Goal: Task Accomplishment & Management: Use online tool/utility

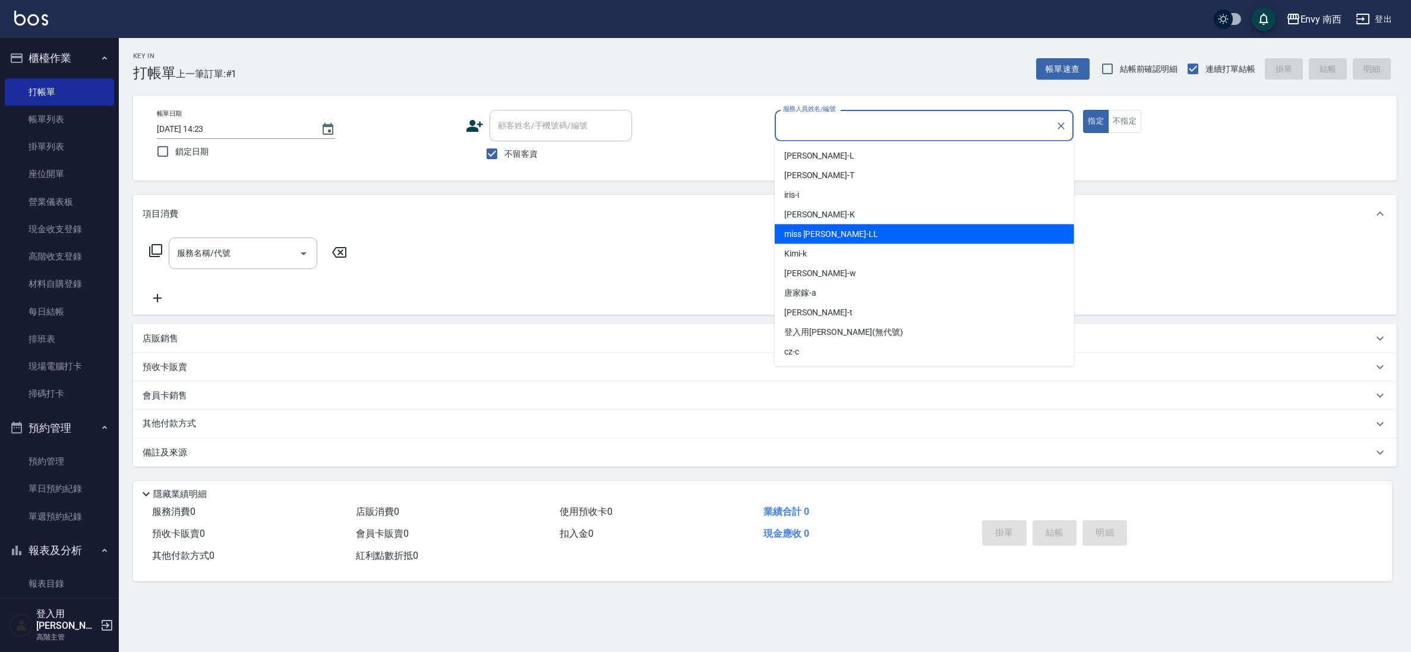
click at [865, 230] on div "miss [PERSON_NAME]" at bounding box center [924, 235] width 299 height 20
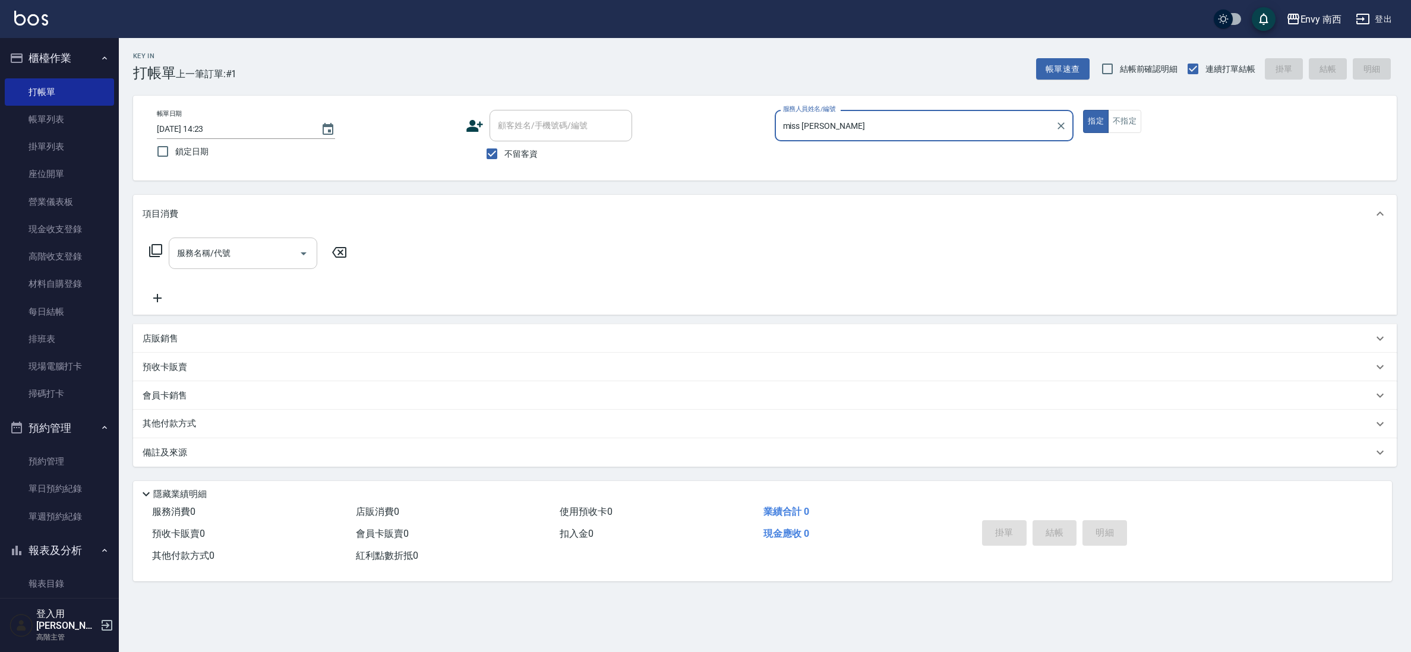
type input "miss [PERSON_NAME]"
click at [192, 257] on input "服務名稱/代號" at bounding box center [234, 253] width 120 height 21
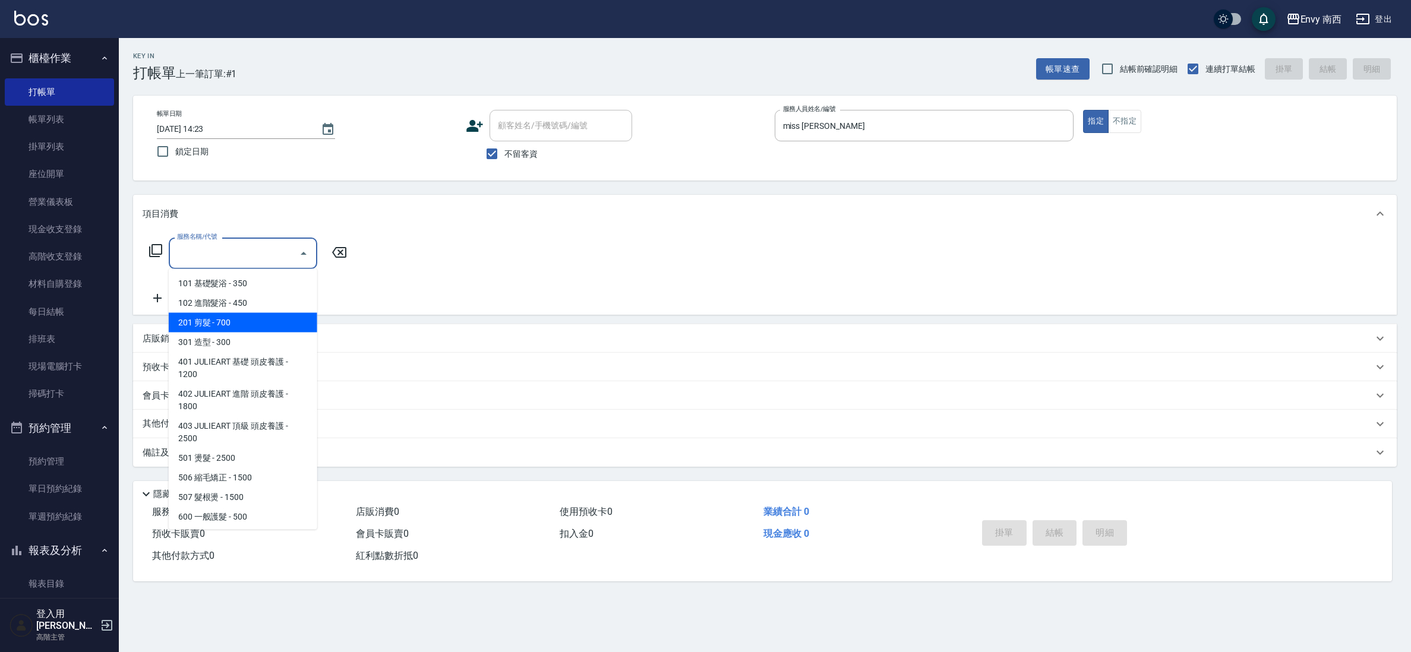
click at [249, 318] on span "201 剪髮 - 700" at bounding box center [243, 323] width 149 height 20
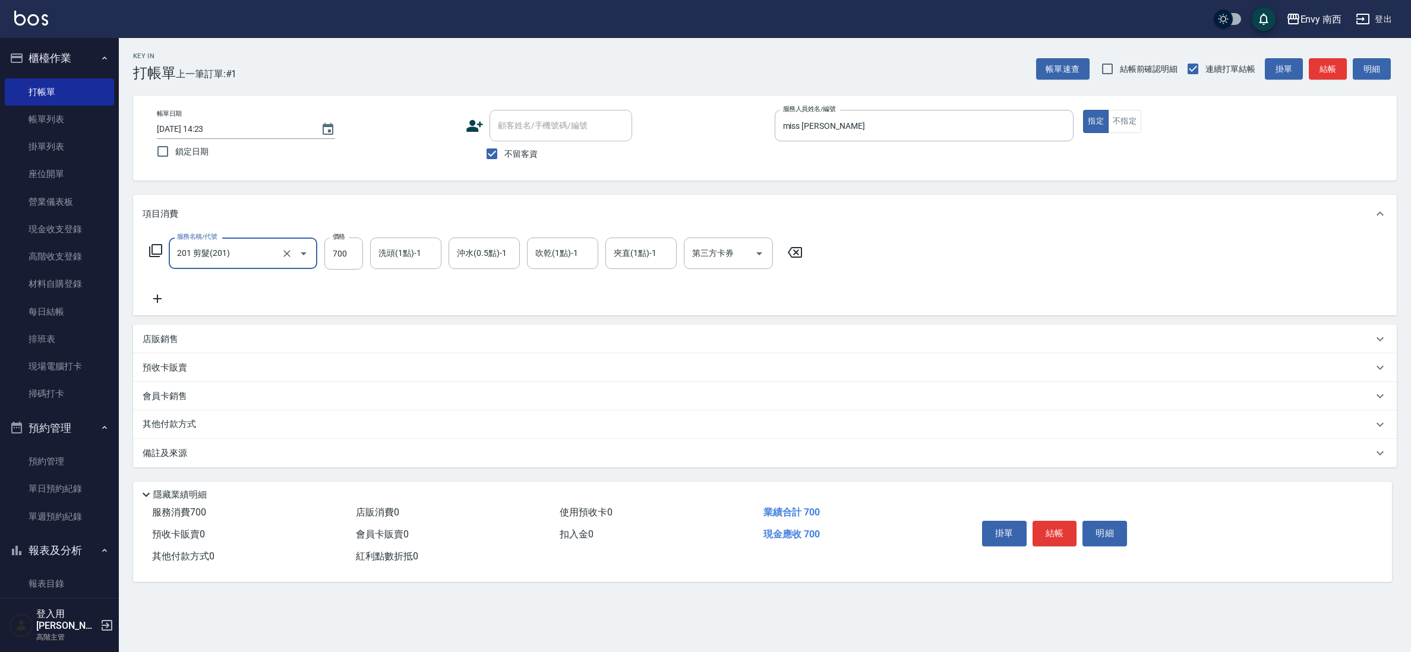
click at [306, 255] on icon "Open" at bounding box center [303, 254] width 14 height 14
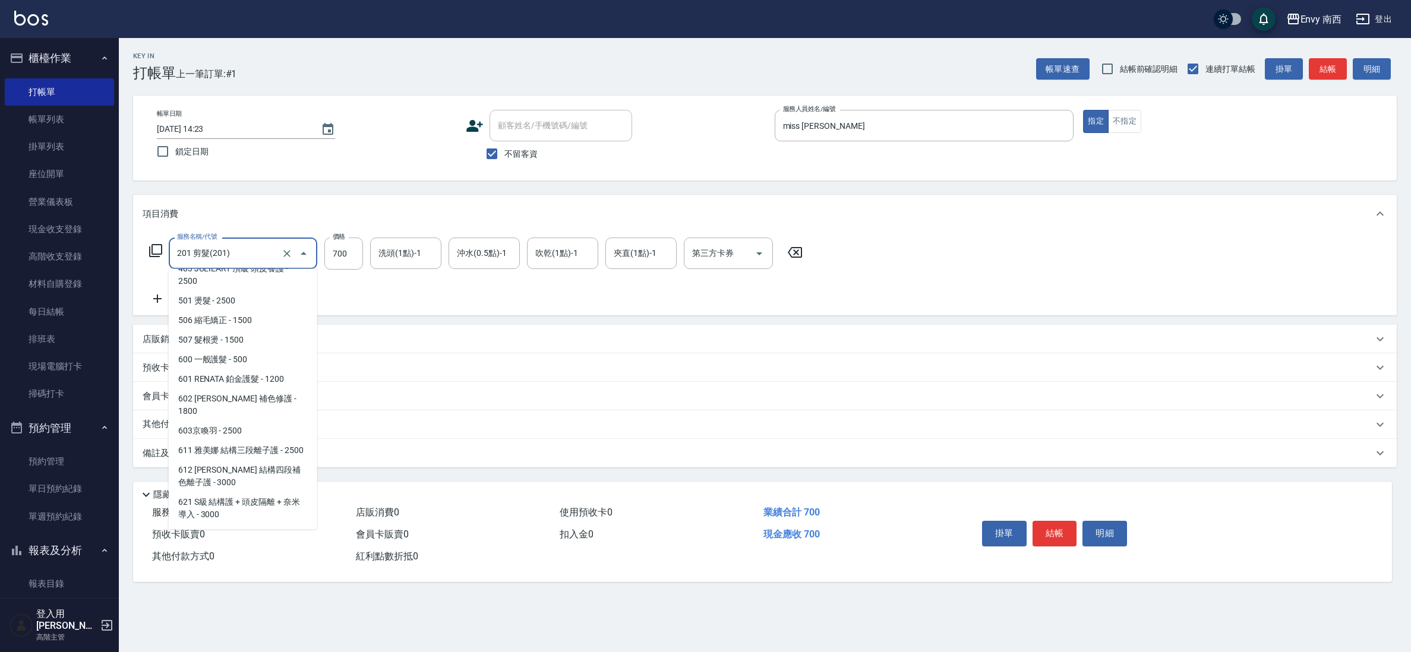
scroll to position [301, 0]
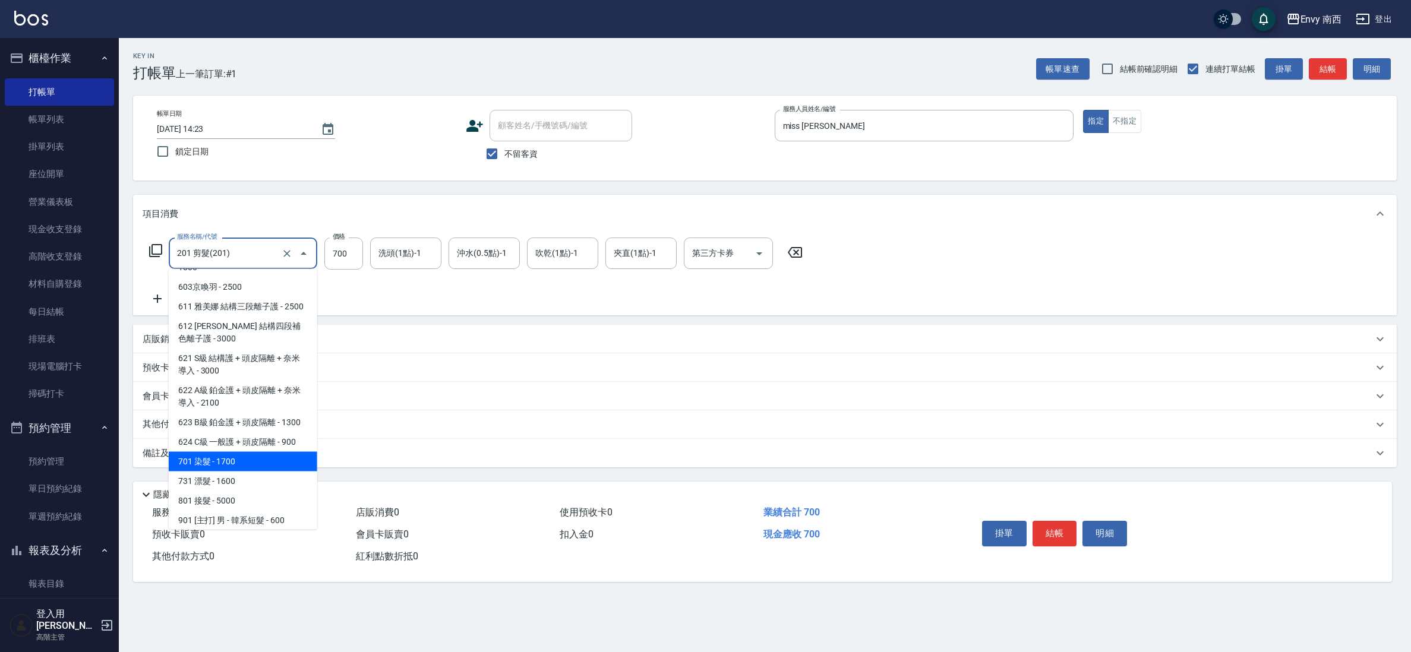
click at [252, 460] on span "701 染髮 - 1700" at bounding box center [243, 462] width 149 height 20
type input "701 染髮(701)"
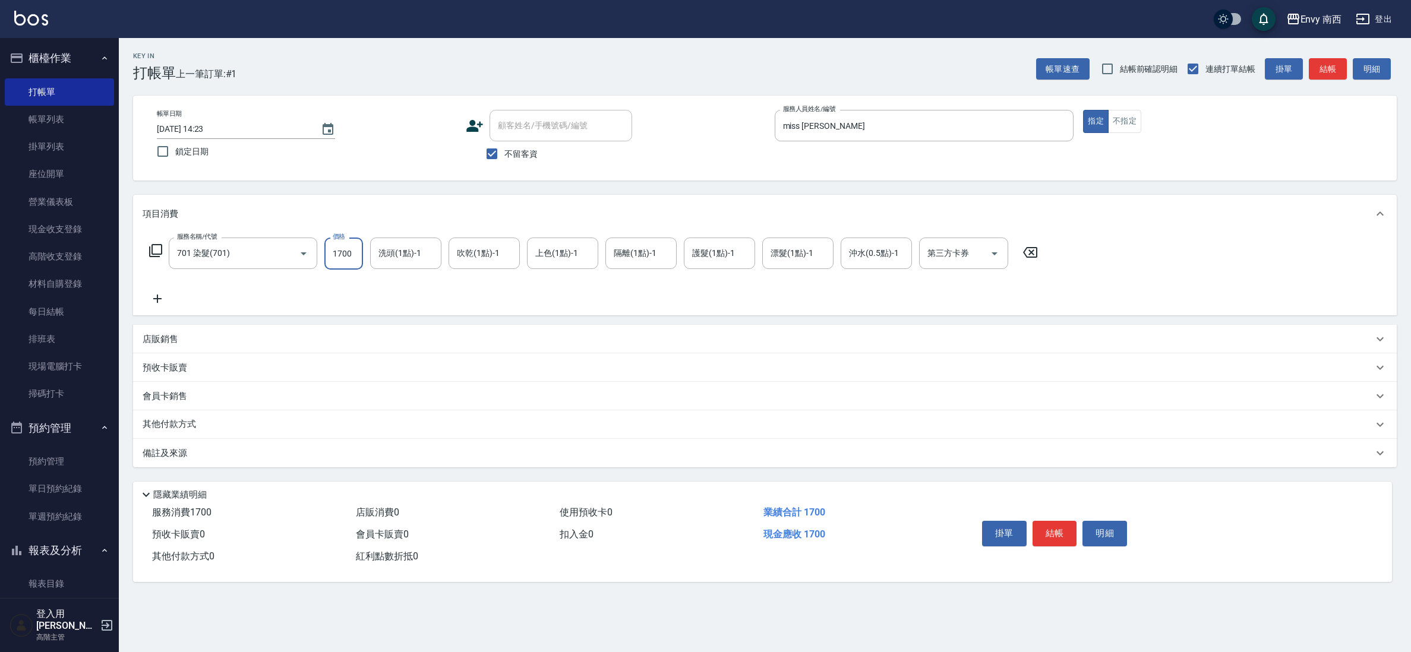
click at [343, 260] on input "1700" at bounding box center [343, 254] width 39 height 32
type input "4450"
click at [191, 426] on p "其他付款方式" at bounding box center [172, 424] width 59 height 13
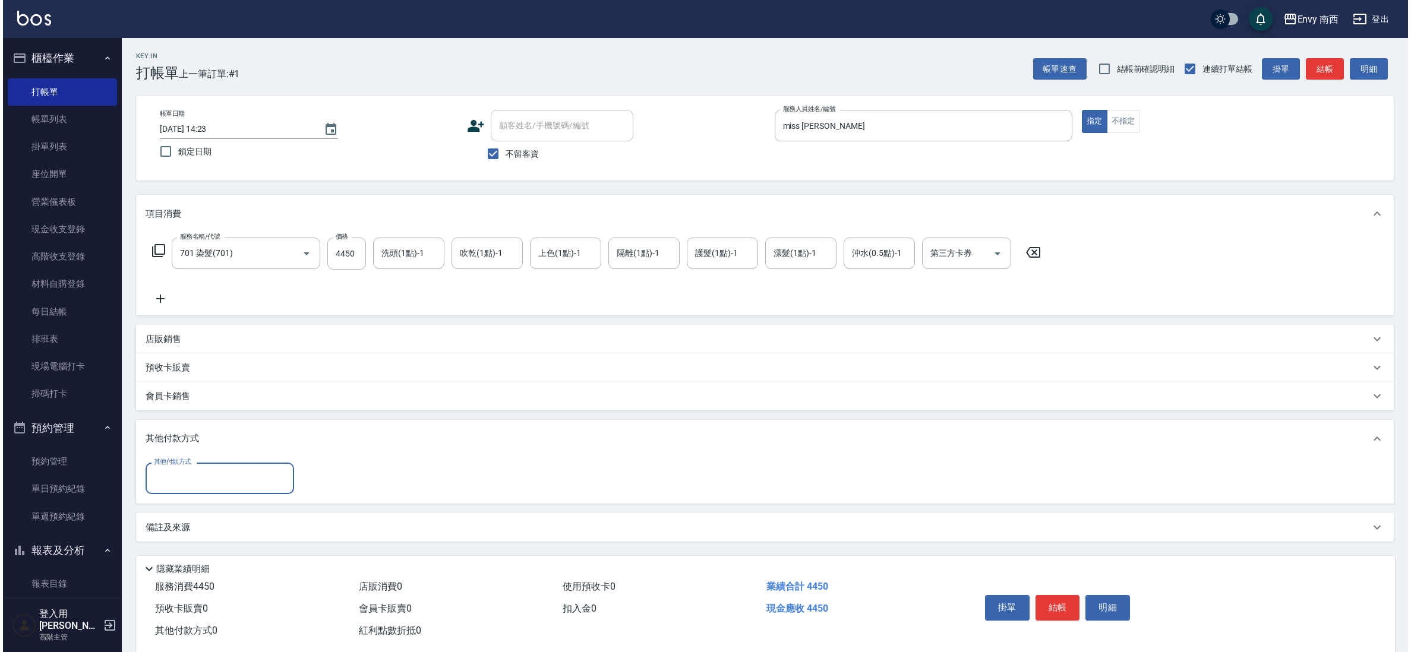
scroll to position [0, 0]
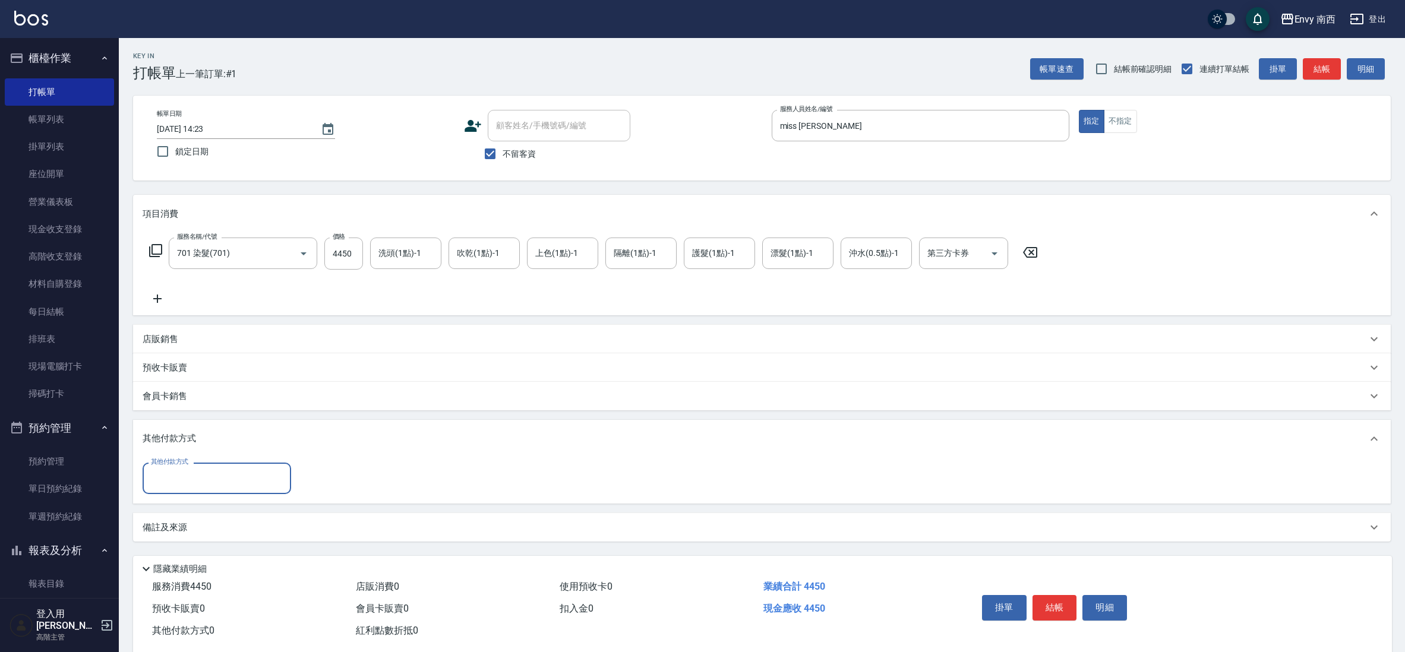
click at [202, 496] on div "其他付款方式 其他付款方式" at bounding box center [762, 481] width 1258 height 46
click at [199, 480] on input "其他付款方式" at bounding box center [217, 478] width 138 height 21
click at [217, 507] on span "信用卡" at bounding box center [217, 510] width 149 height 20
type input "信用卡"
type input "4450"
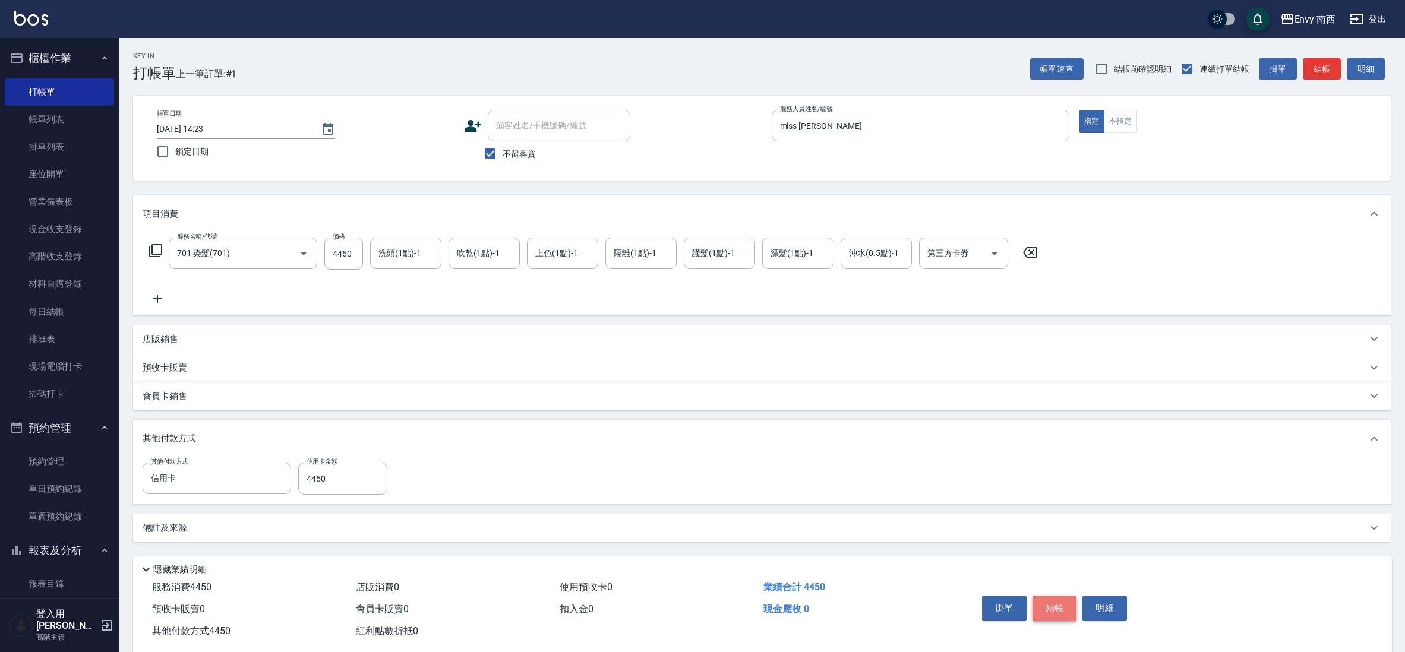
click at [1059, 607] on button "結帳" at bounding box center [1054, 608] width 45 height 25
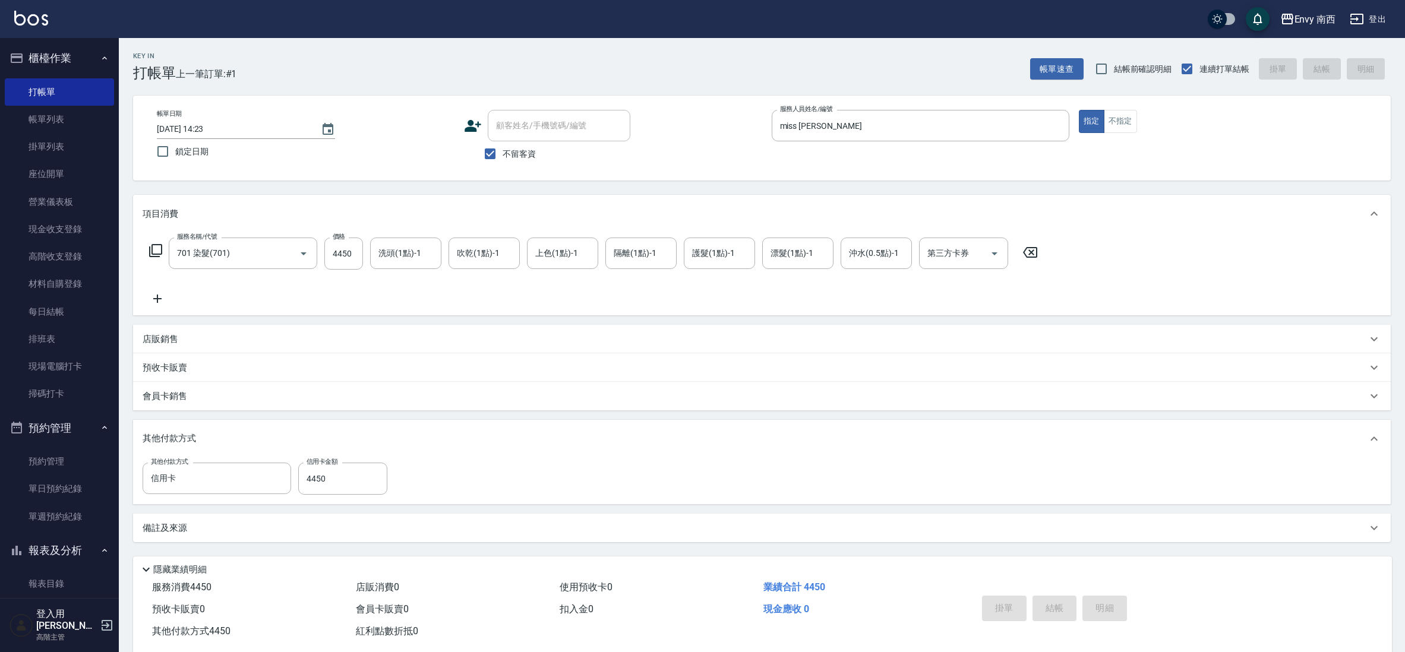
type input "[DATE] 16:26"
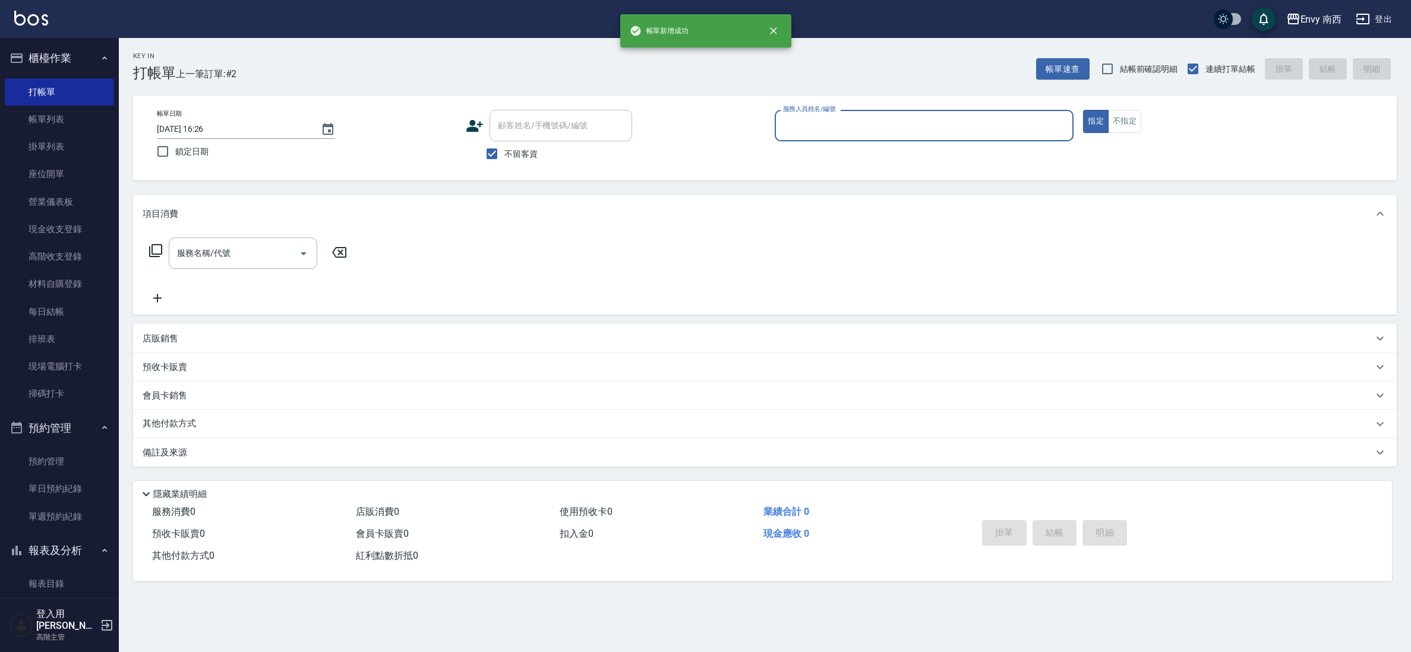
click at [841, 139] on div "服務人員姓名/編號" at bounding box center [924, 125] width 299 height 31
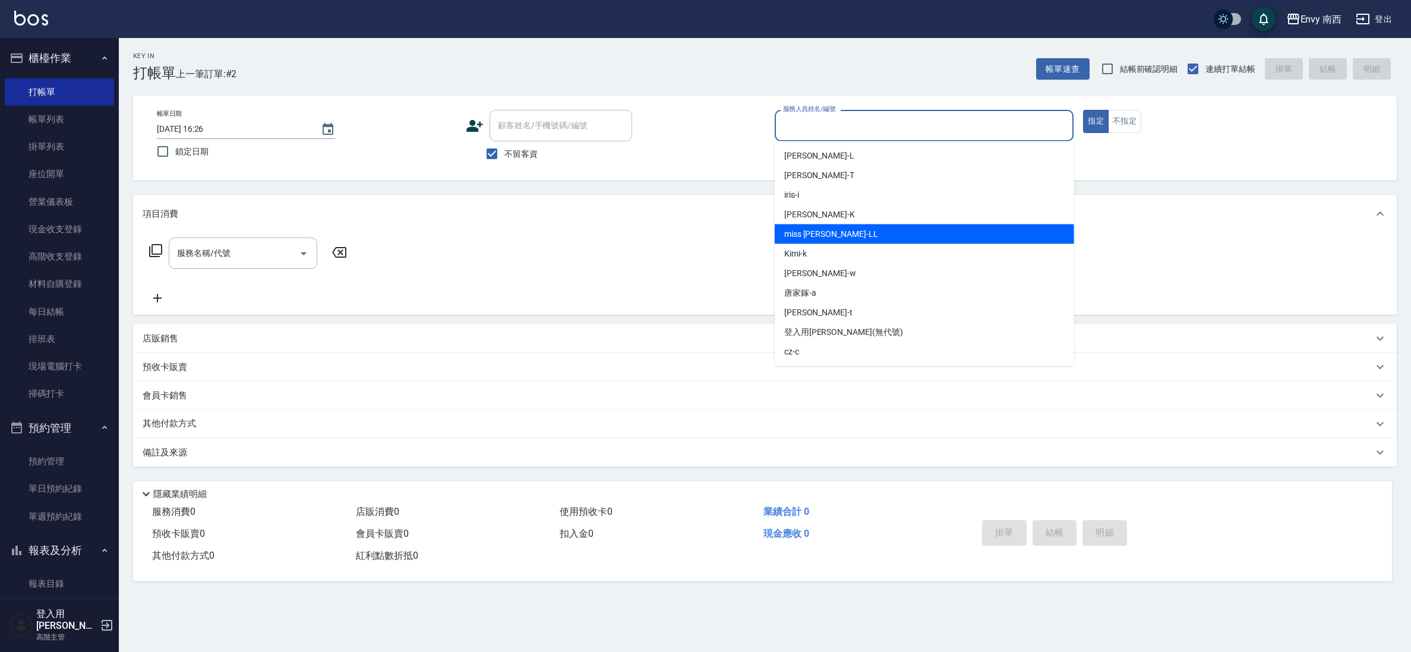
click at [799, 230] on span "miss [PERSON_NAME]" at bounding box center [831, 234] width 94 height 12
type input "miss [PERSON_NAME]"
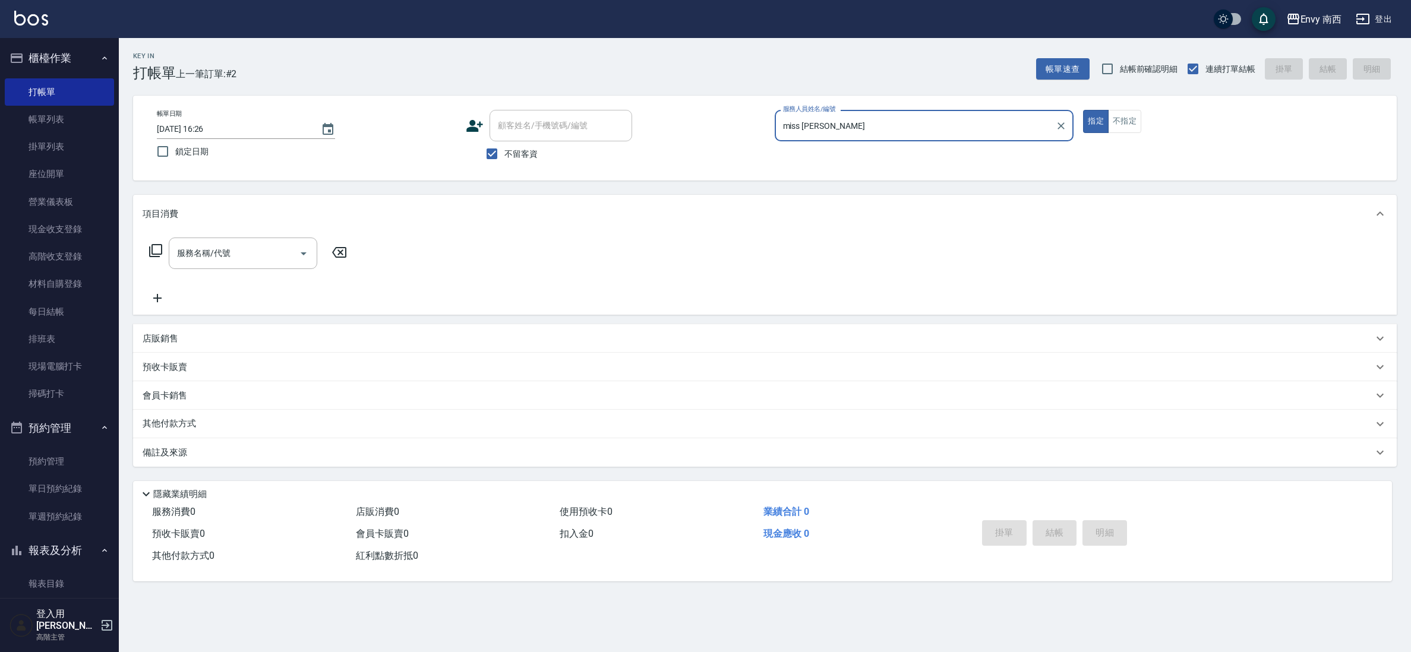
click at [207, 255] on input "服務名稱/代號" at bounding box center [234, 253] width 120 height 21
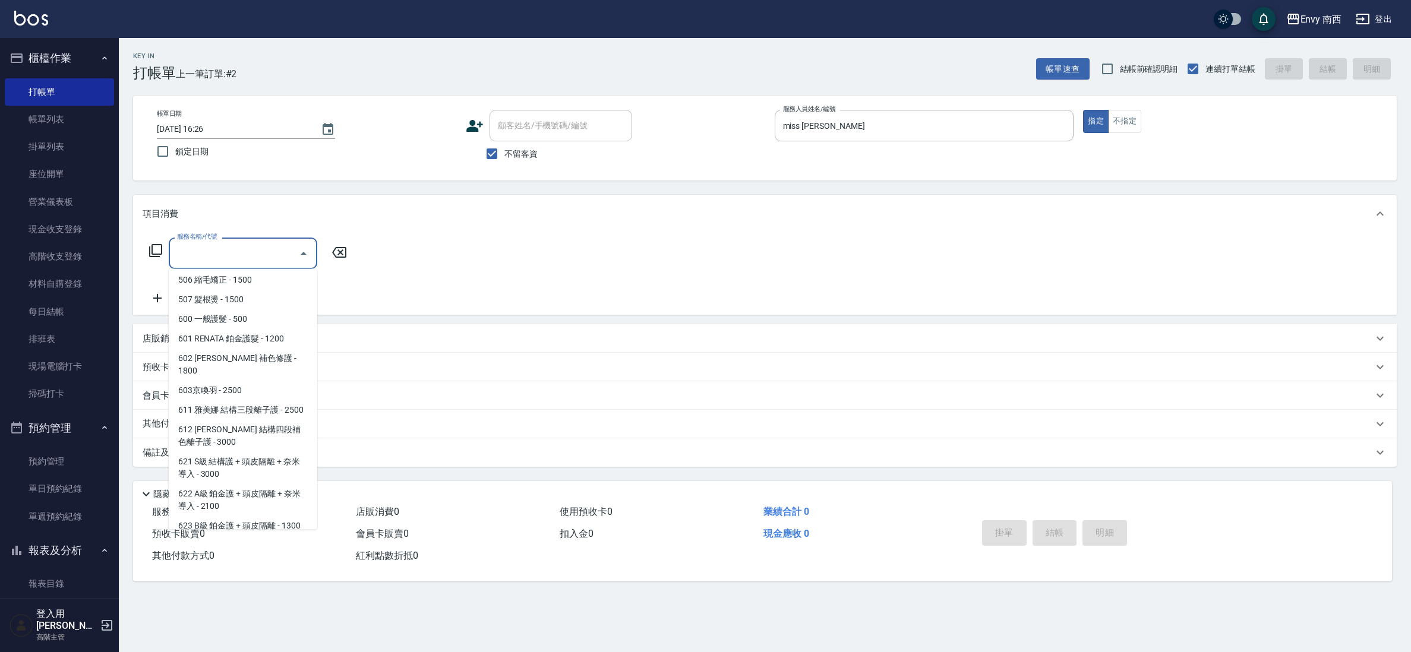
scroll to position [404, 0]
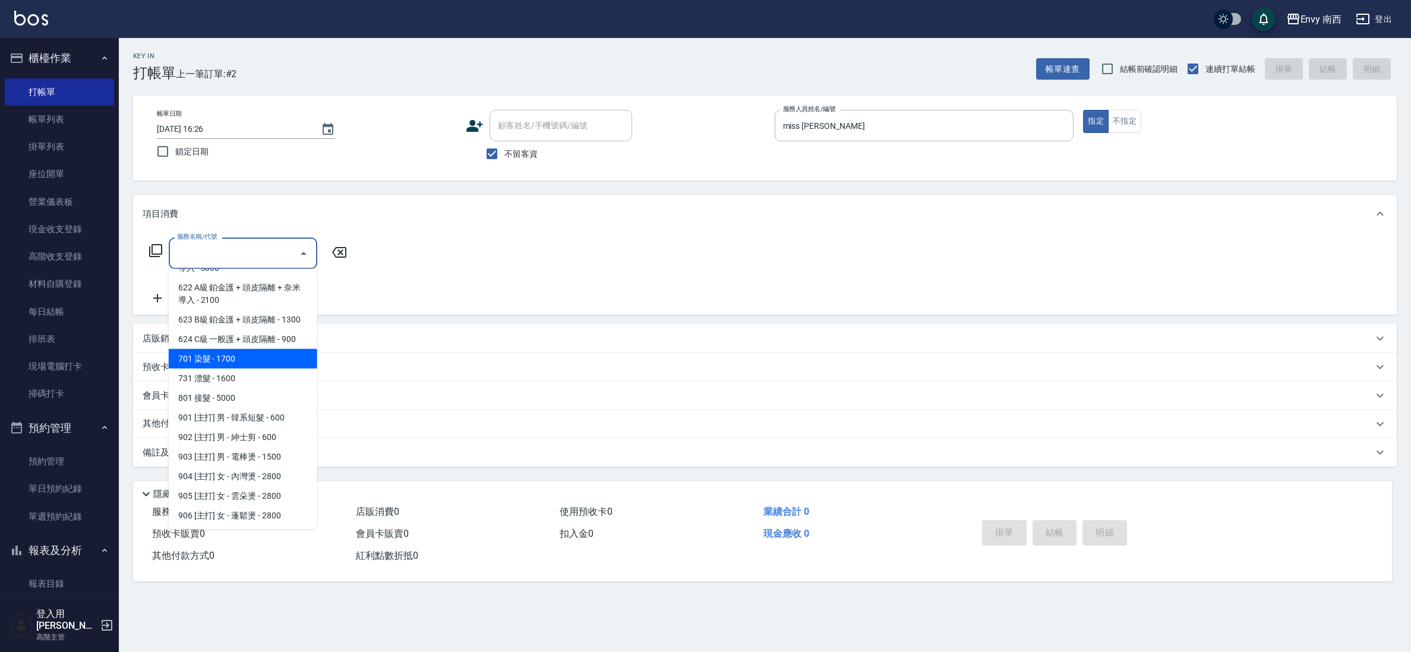
click at [268, 365] on span "701 染髮 - 1700" at bounding box center [243, 359] width 149 height 20
type input "701 染髮(701)"
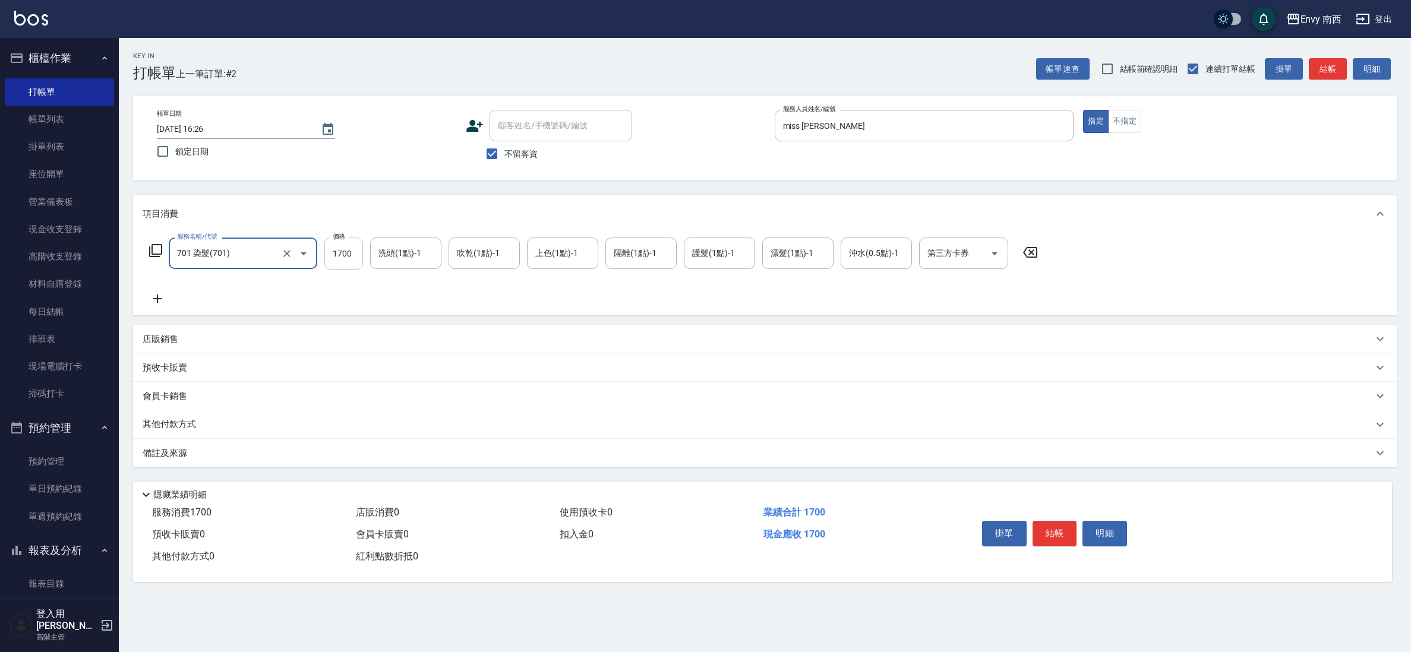
click at [345, 255] on input "1700" at bounding box center [343, 254] width 39 height 32
type input "8340"
click at [195, 417] on div "其他付款方式" at bounding box center [765, 424] width 1264 height 29
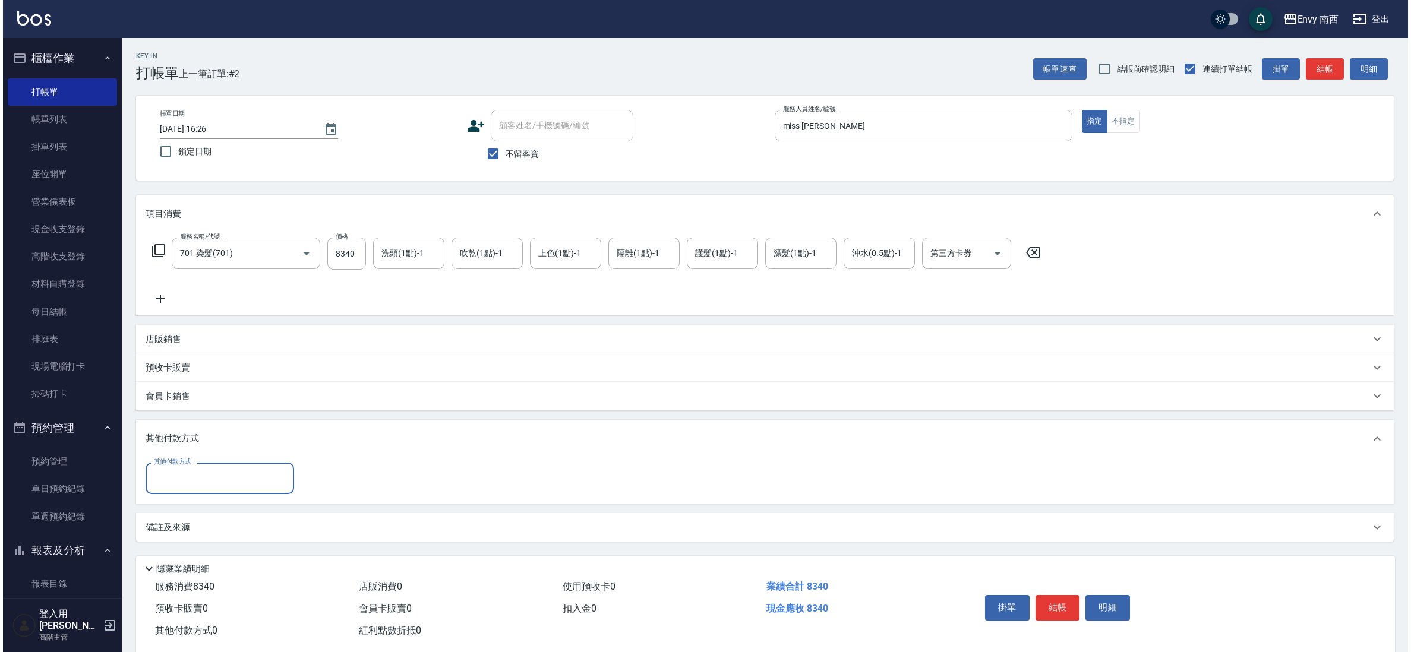
scroll to position [0, 0]
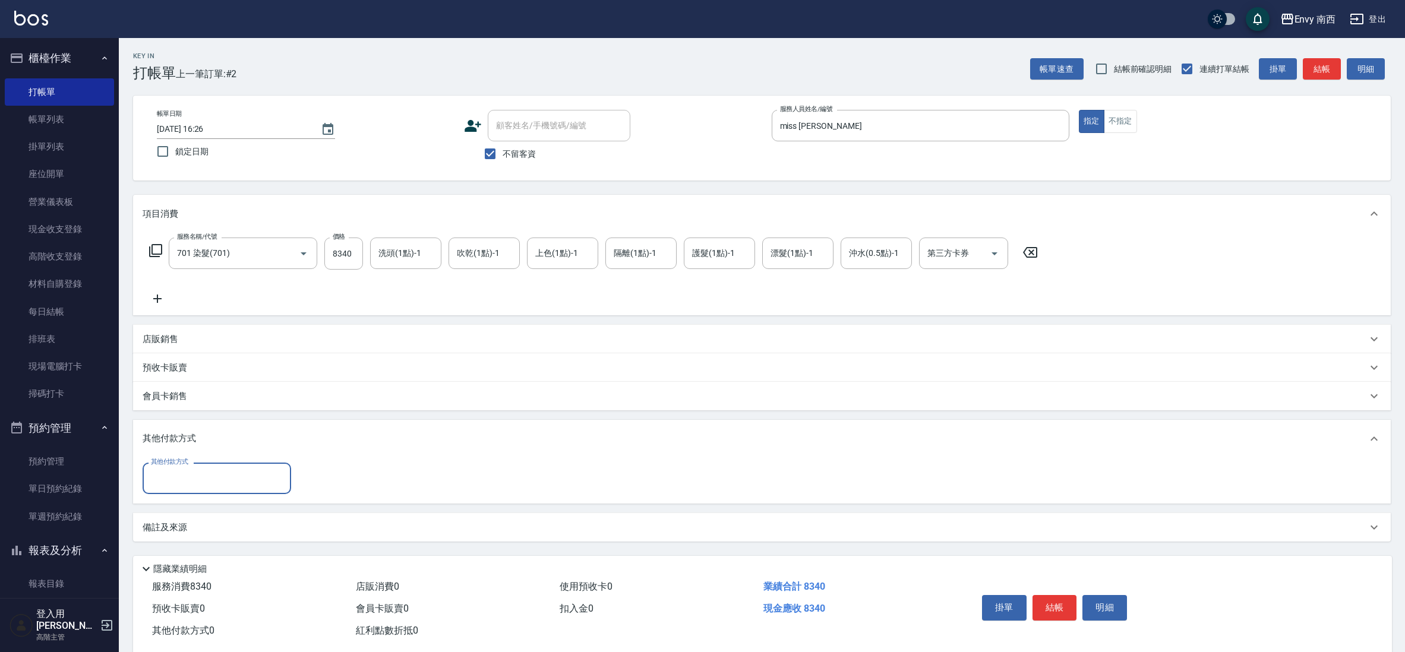
drag, startPoint x: 399, startPoint y: 449, endPoint x: 462, endPoint y: 501, distance: 81.5
click at [399, 449] on div "其他付款方式" at bounding box center [762, 439] width 1258 height 38
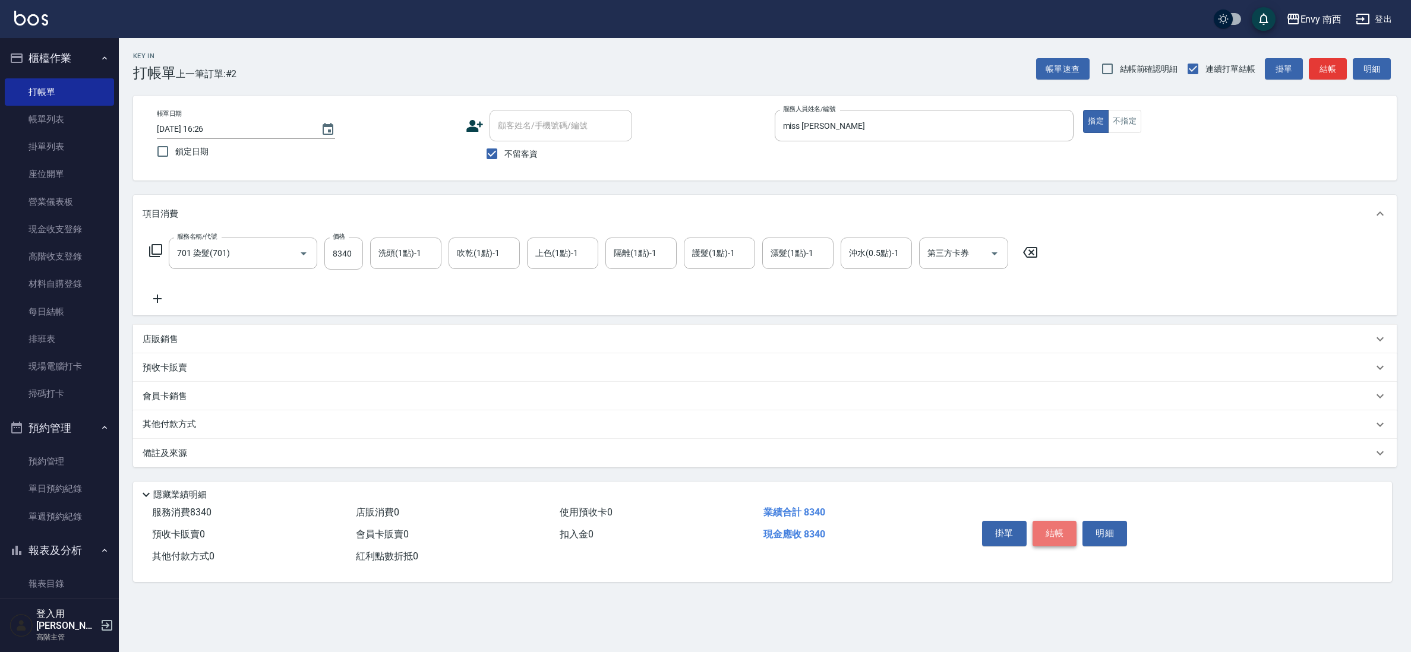
click at [1060, 527] on button "結帳" at bounding box center [1054, 533] width 45 height 25
type input "[DATE] 16:27"
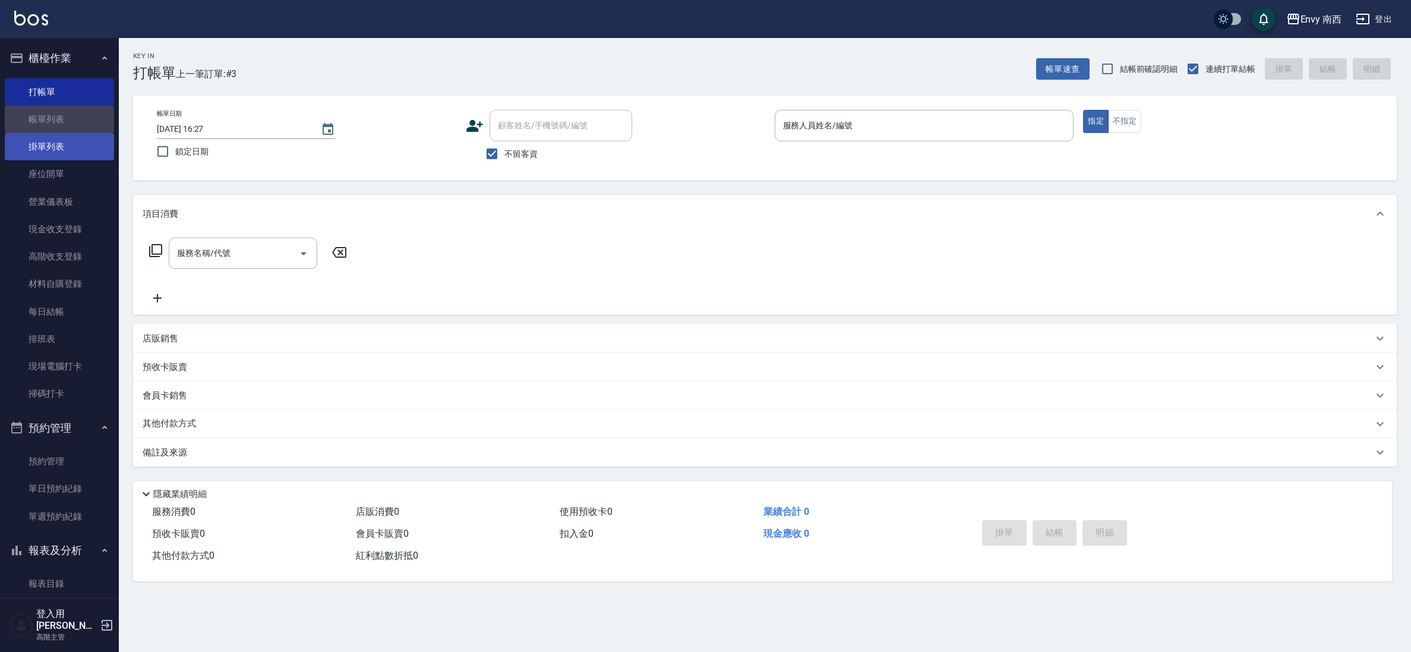
click at [84, 132] on ul "打帳單 帳單列表 掛單列表 座位開單 營業儀表板 現金收支登錄 高階收支登錄 材料自購登錄 每日結帳 排班表 現場電腦打卡 掃碼打卡" at bounding box center [59, 243] width 109 height 339
